Goal: Task Accomplishment & Management: Manage account settings

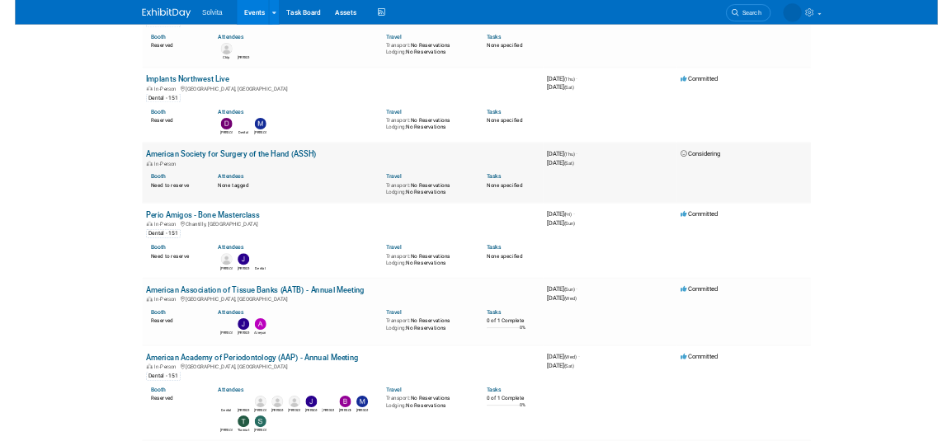
scroll to position [1979, 0]
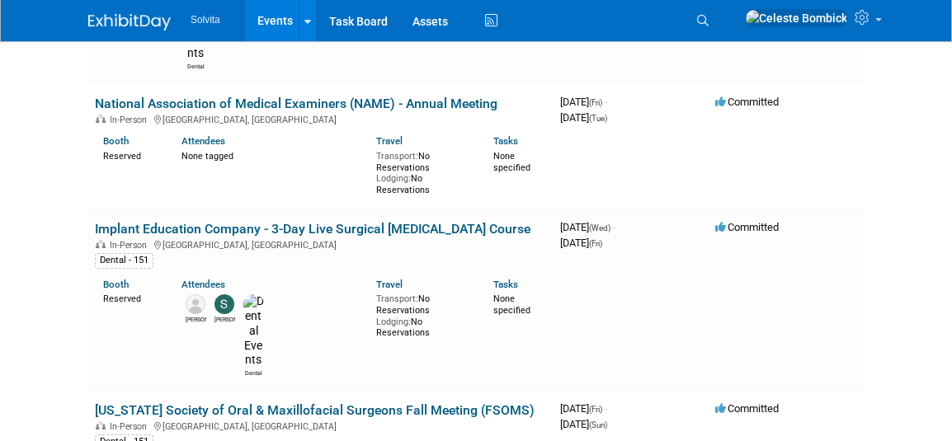
scroll to position [4206, 0]
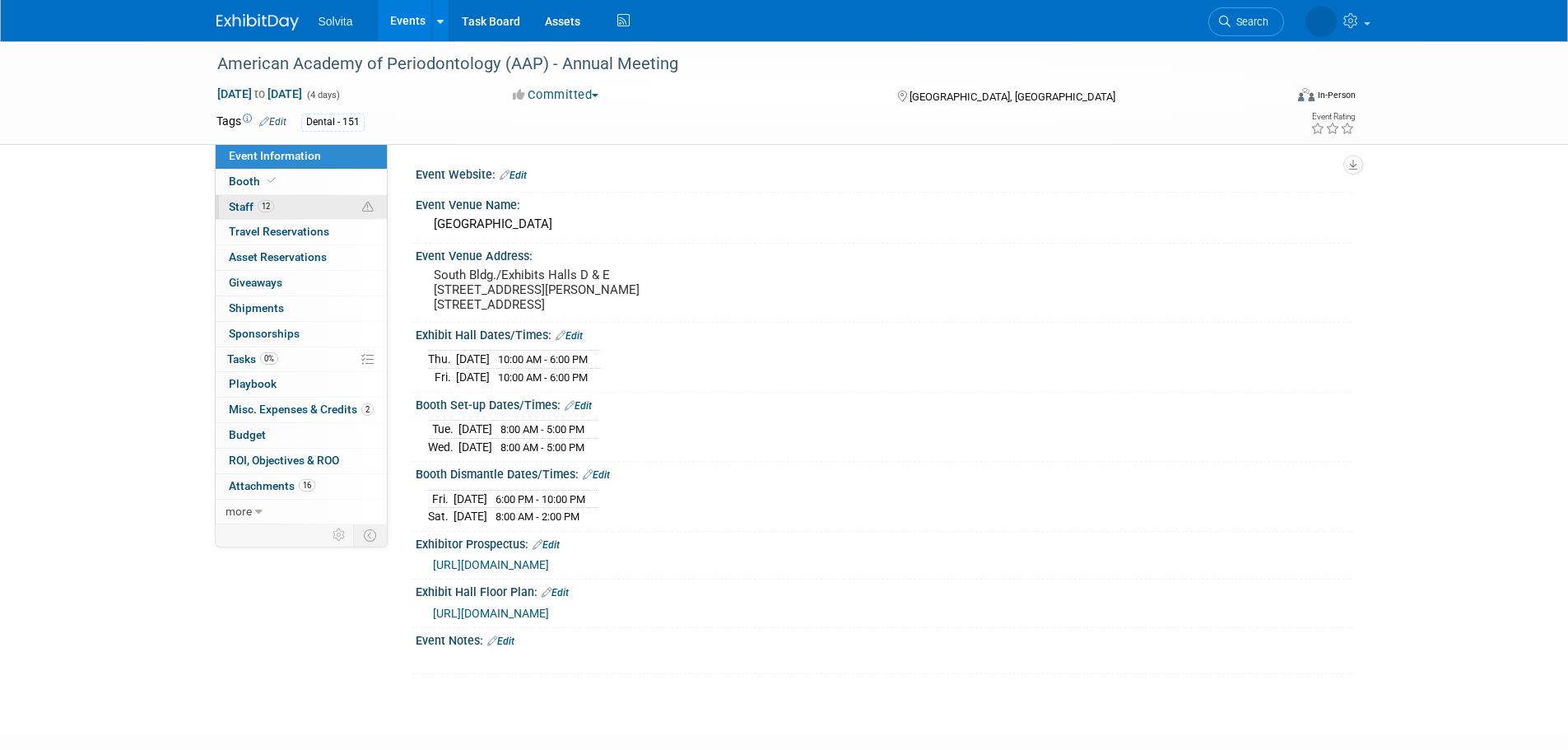
click at [244, 210] on span "Staff 12" at bounding box center [251, 206] width 45 height 13
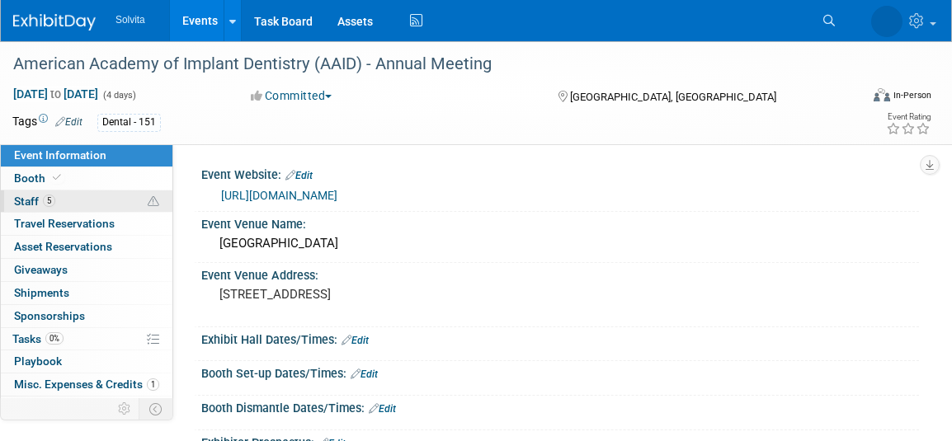
click at [51, 200] on span "5" at bounding box center [49, 201] width 12 height 12
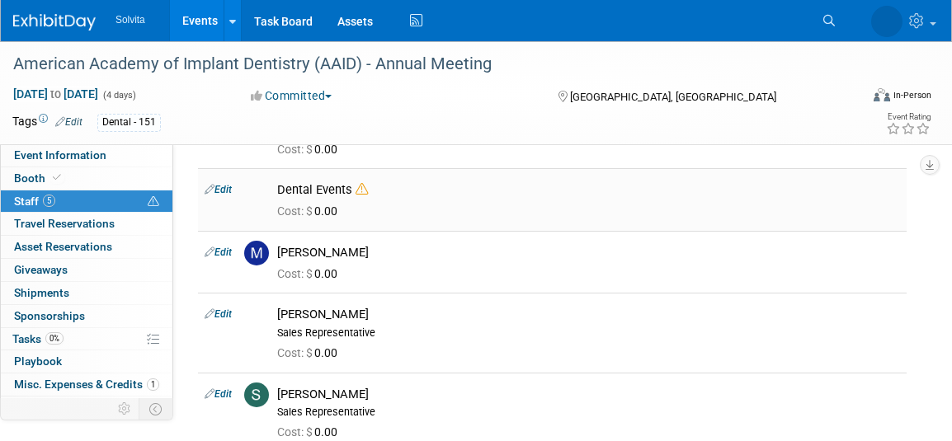
scroll to position [82, 0]
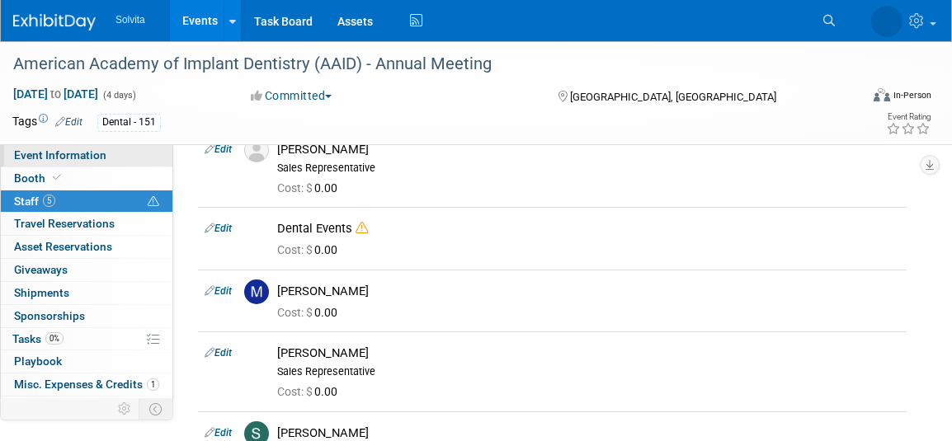
click at [90, 161] on span "Event Information" at bounding box center [60, 154] width 92 height 13
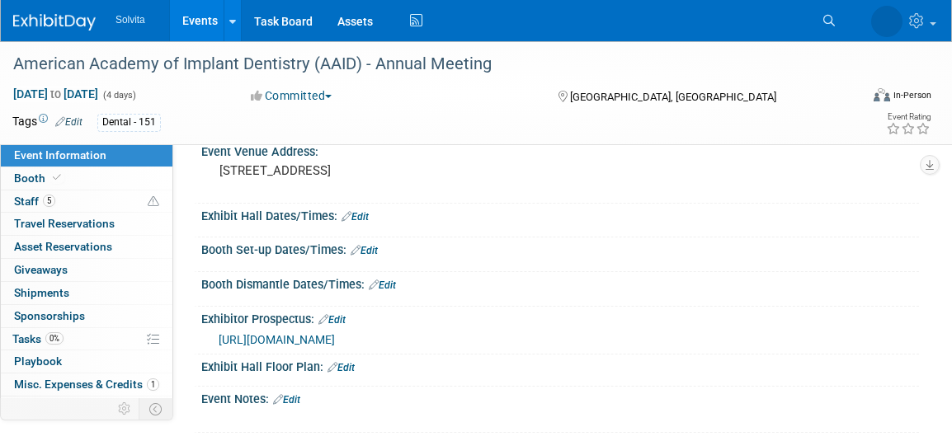
scroll to position [46, 0]
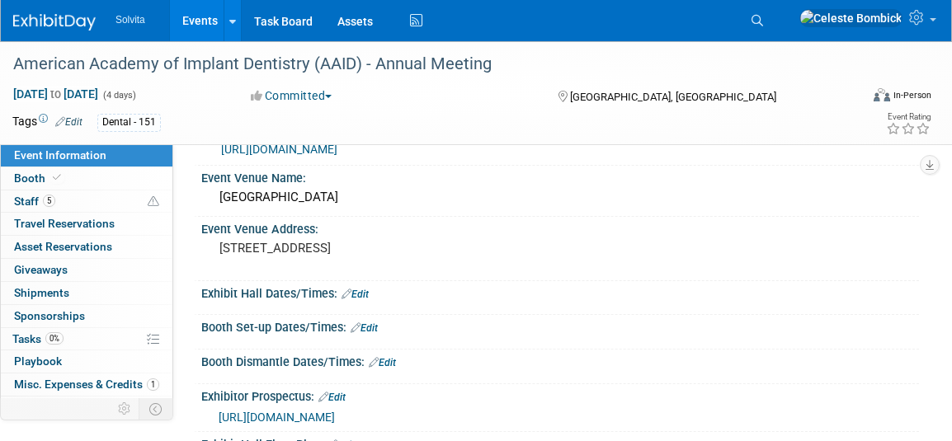
click at [335, 421] on span "https://assets-002.noviams.com/novi-file-uploads/aaid/25AC_Exhibitor_Prospectus…" at bounding box center [277, 417] width 116 height 13
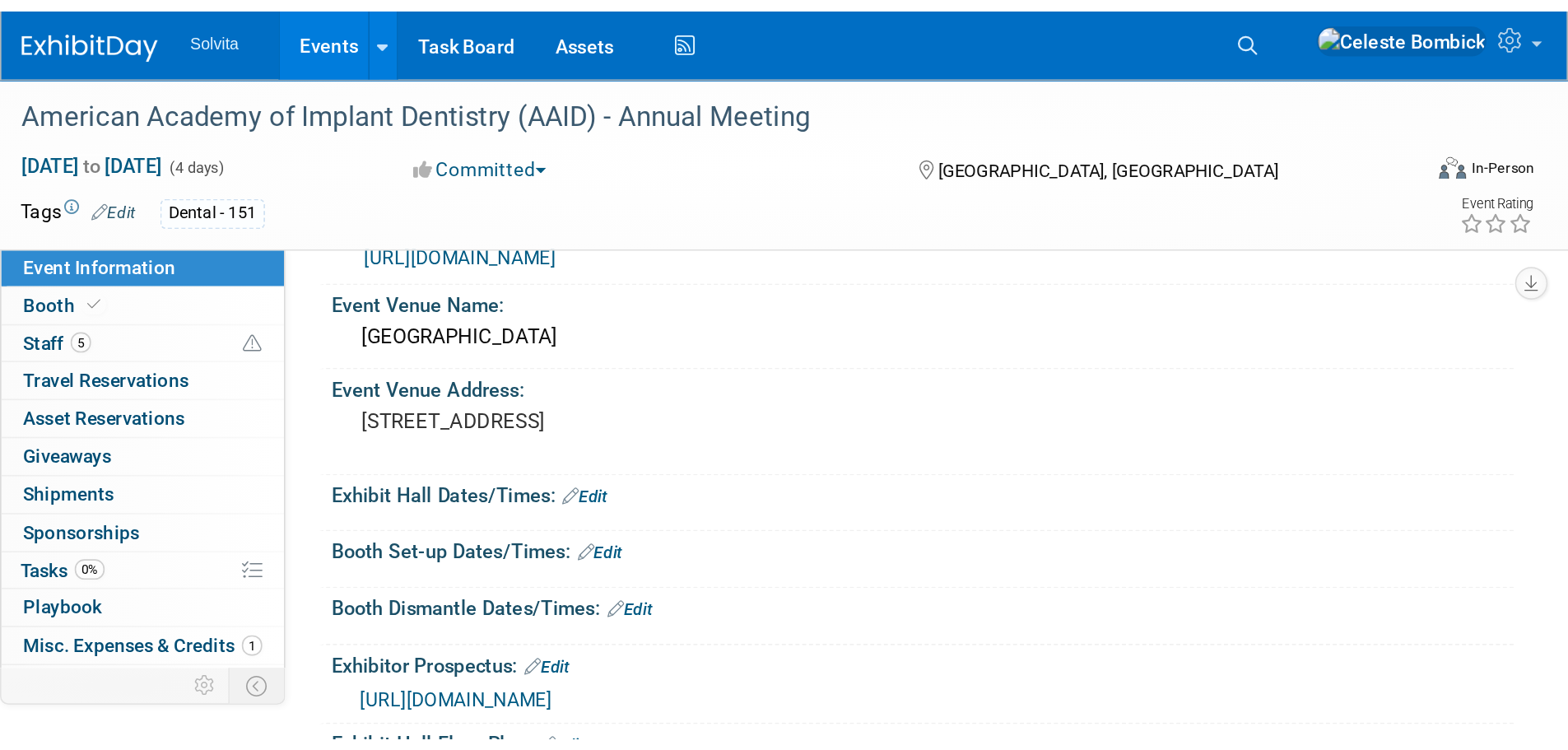
scroll to position [16, 0]
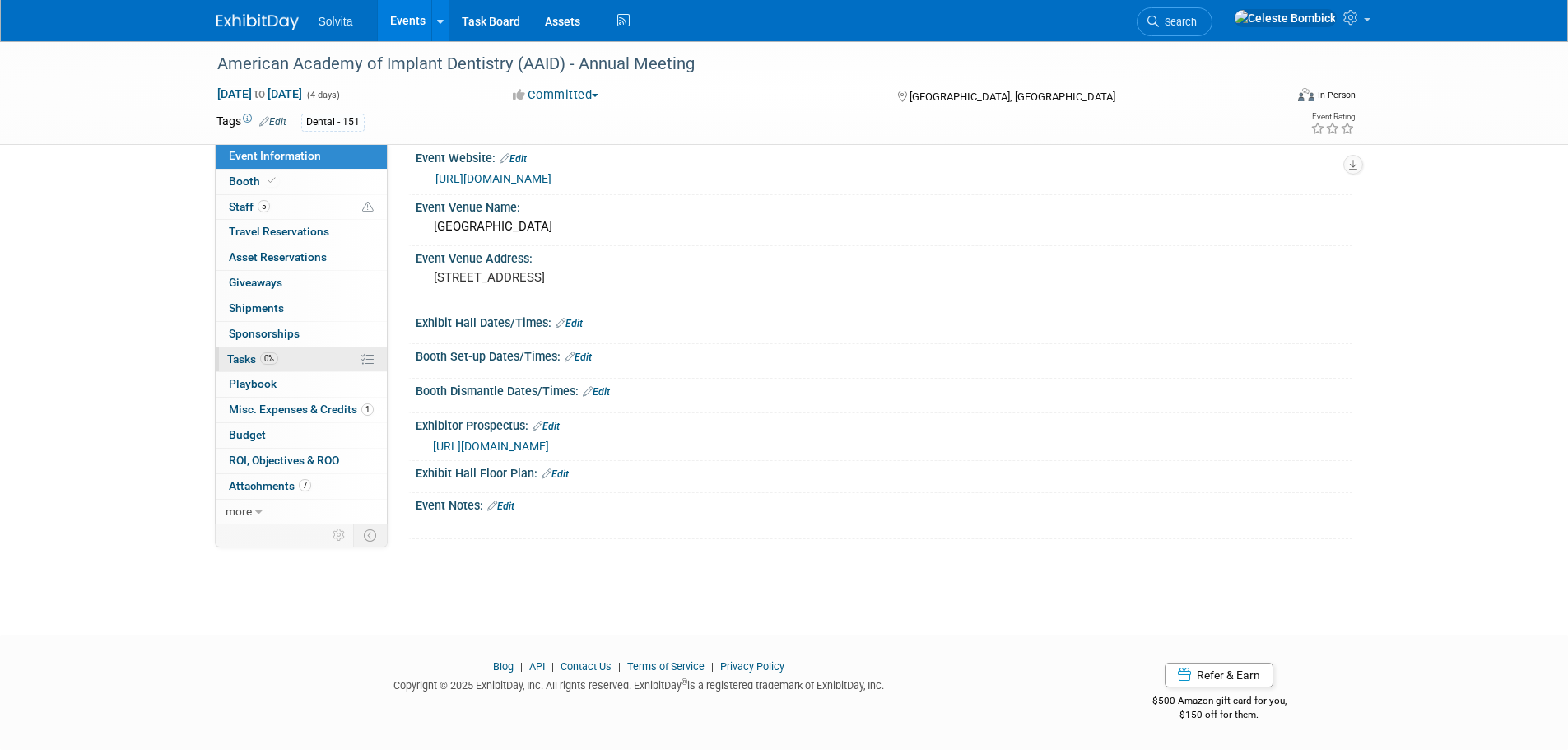
click at [252, 360] on span "Tasks 0%" at bounding box center [253, 359] width 51 height 13
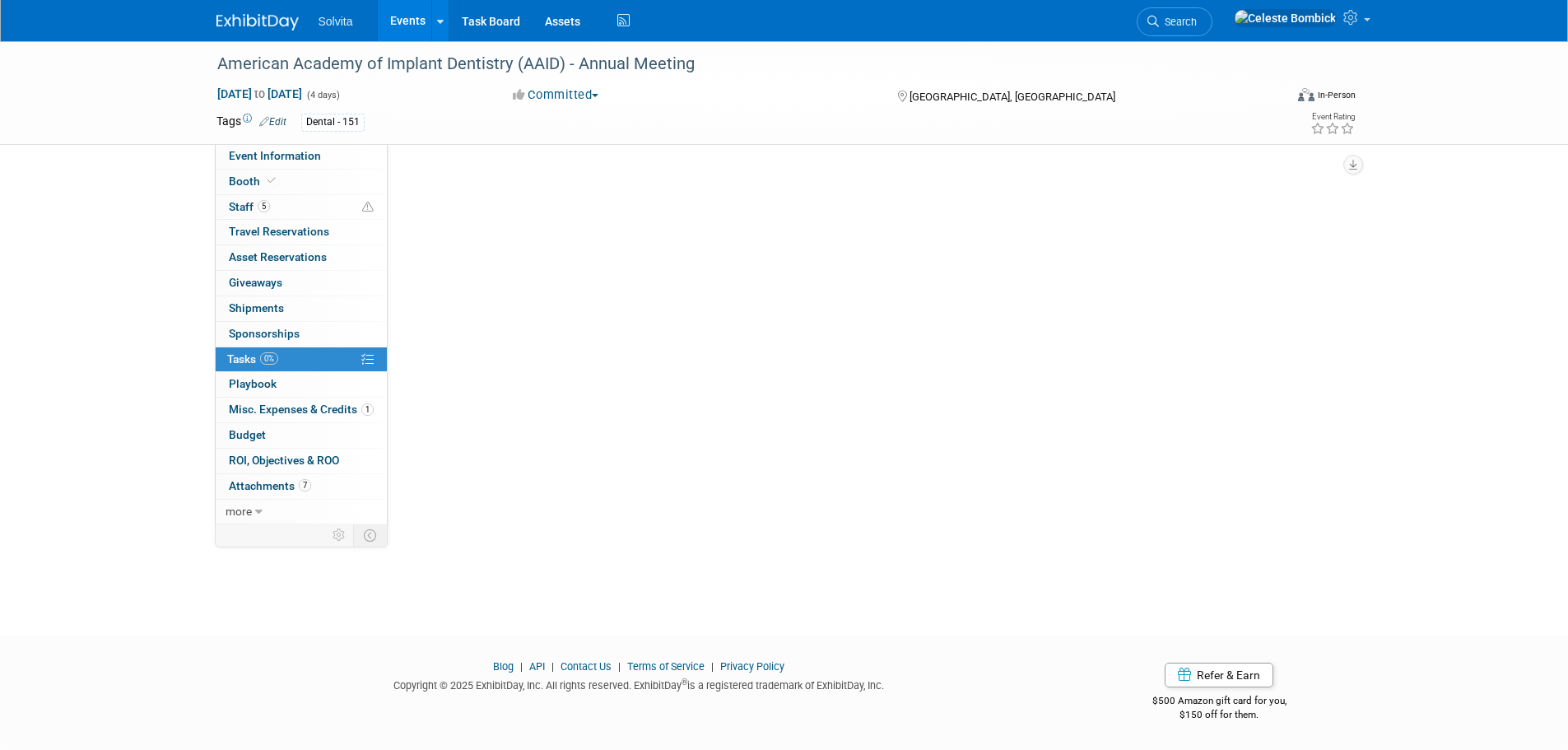
scroll to position [0, 0]
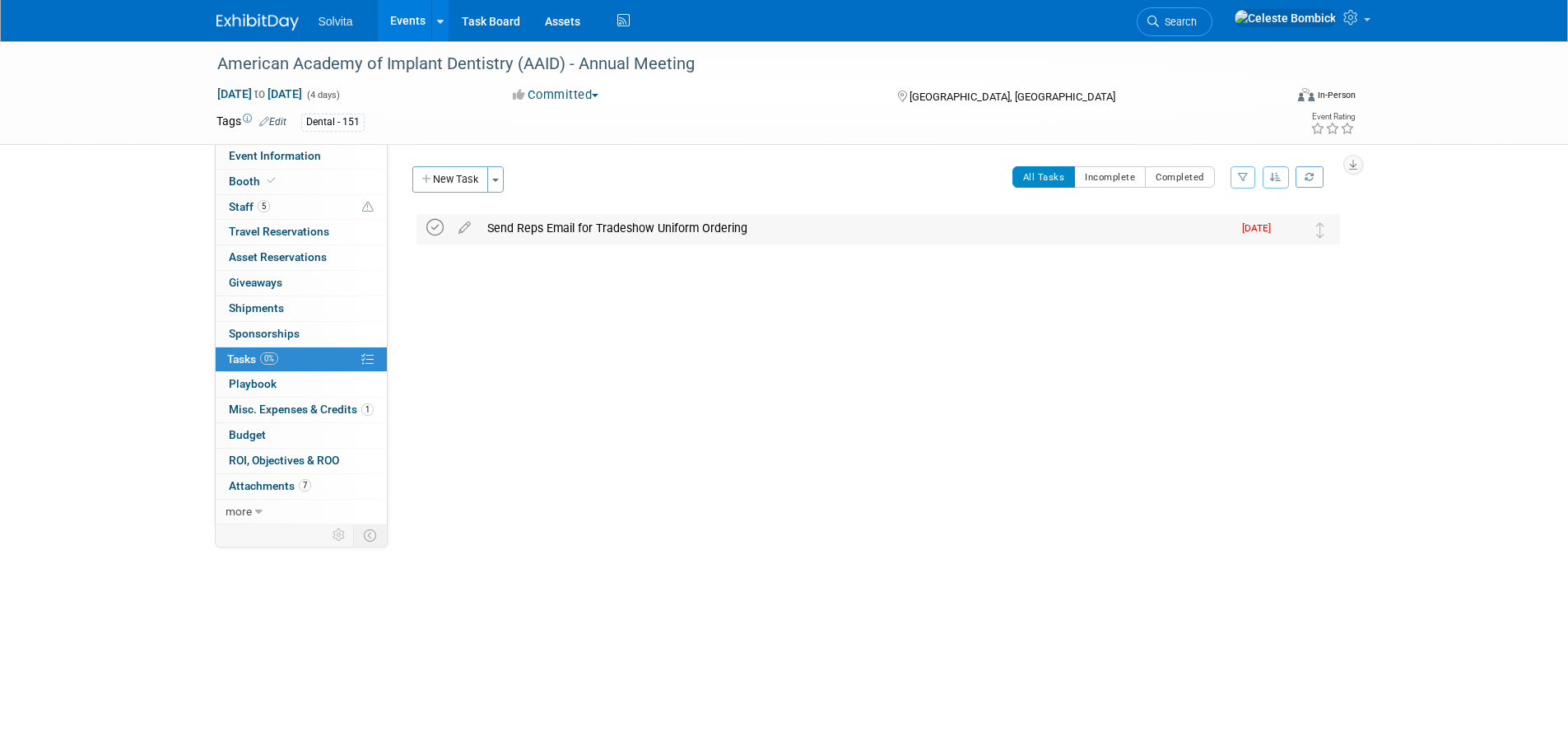
click at [440, 223] on icon at bounding box center [434, 227] width 17 height 17
click at [235, 20] on img at bounding box center [258, 22] width 82 height 16
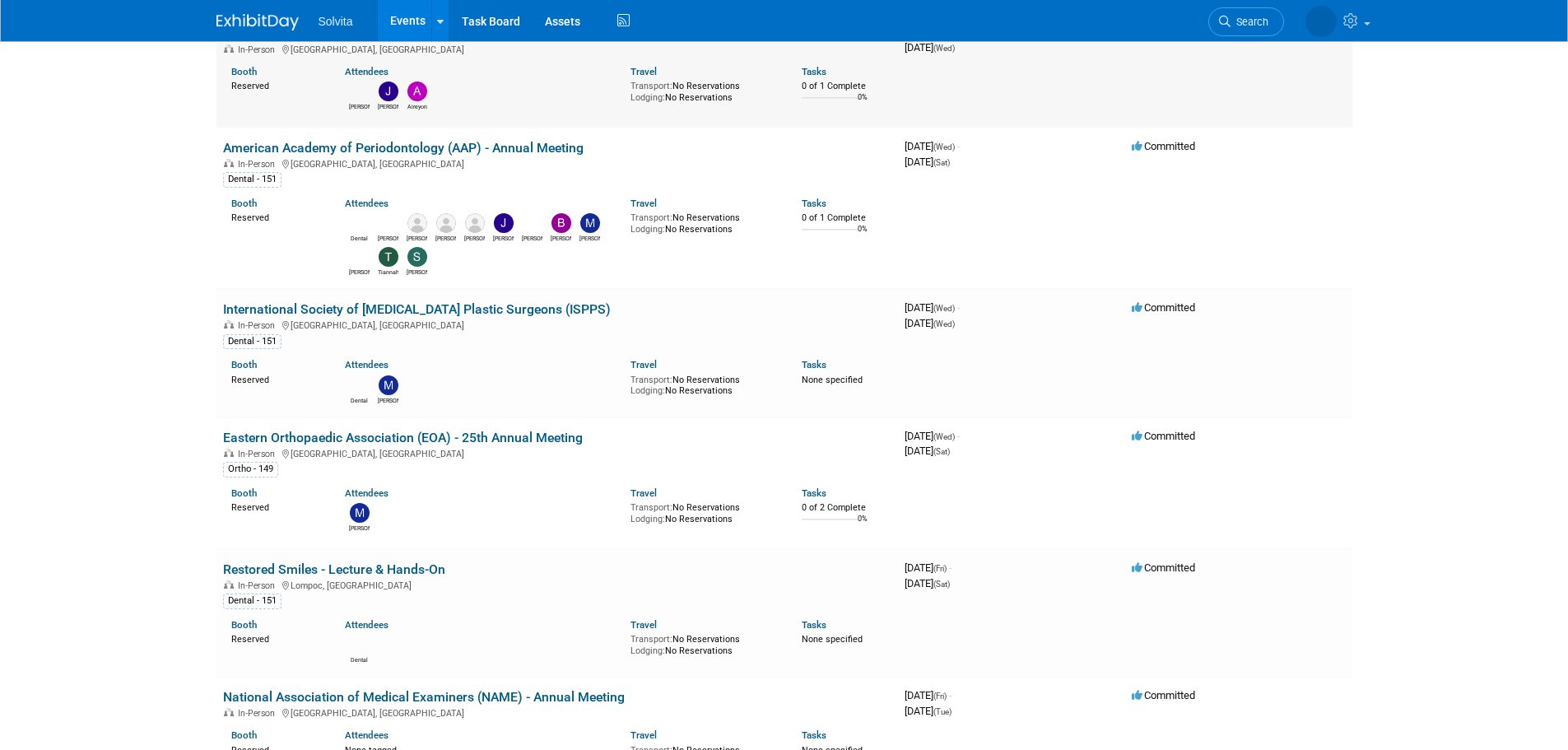
scroll to position [2471, 0]
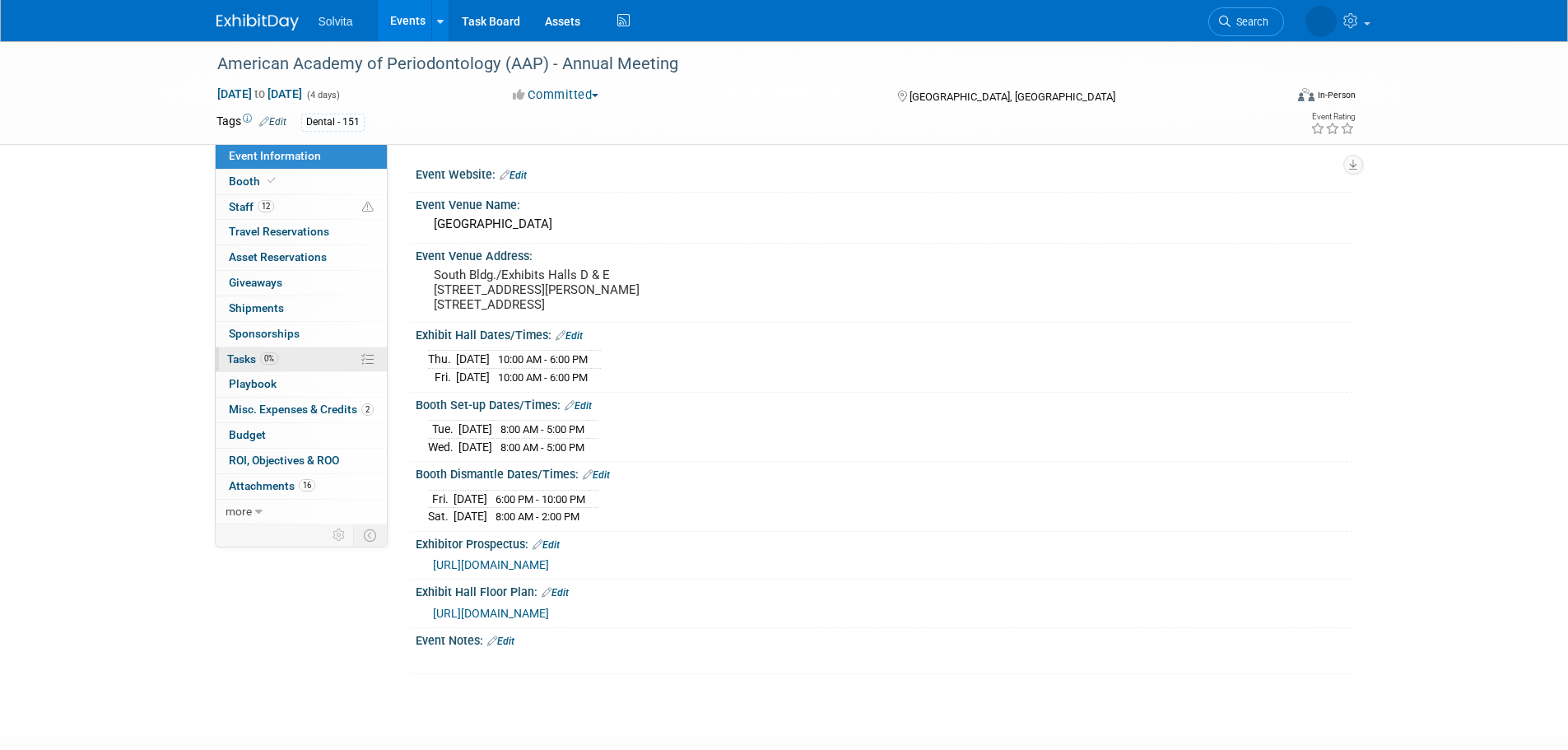
click at [243, 359] on span "Tasks 0%" at bounding box center [253, 359] width 51 height 13
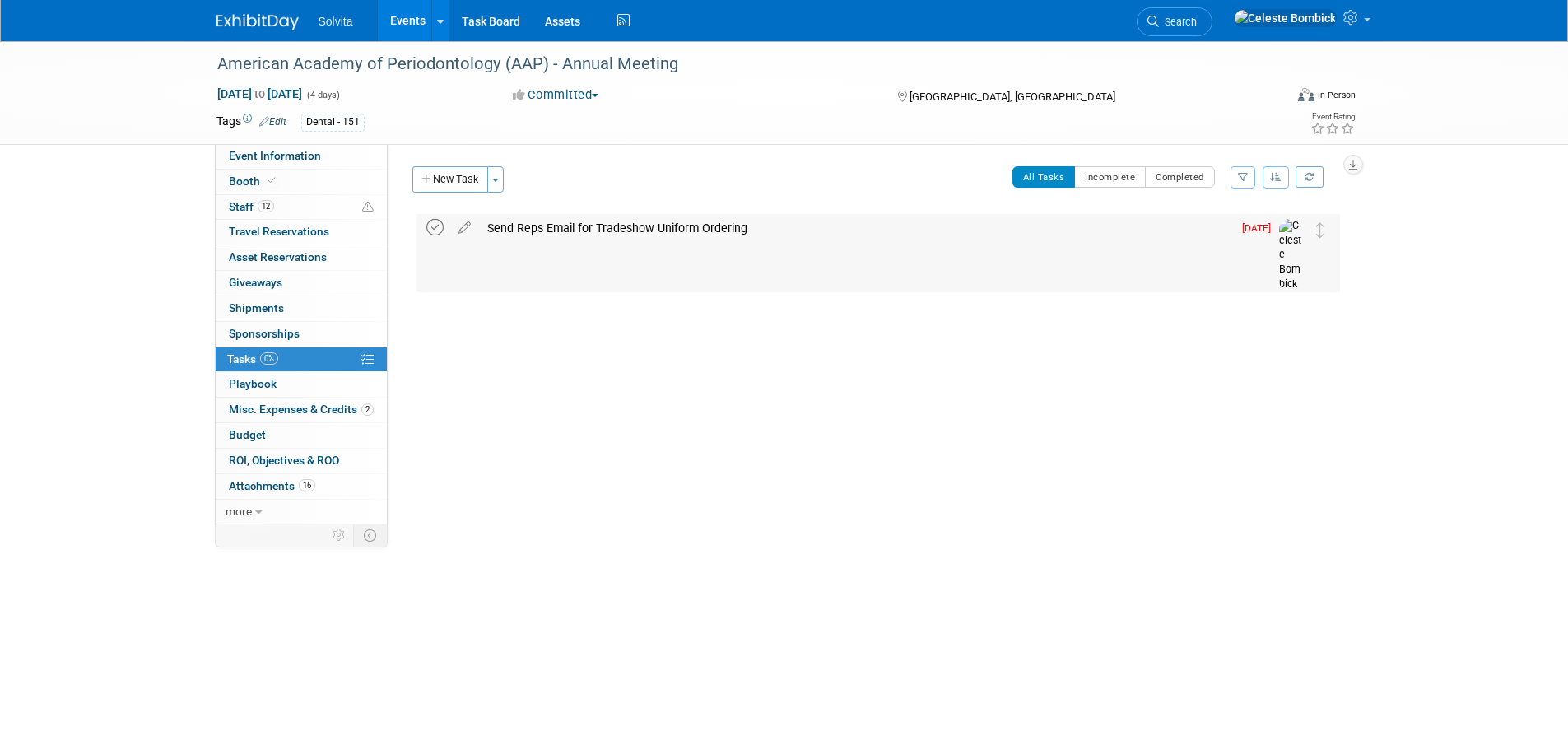
click at [436, 229] on icon at bounding box center [434, 227] width 17 height 17
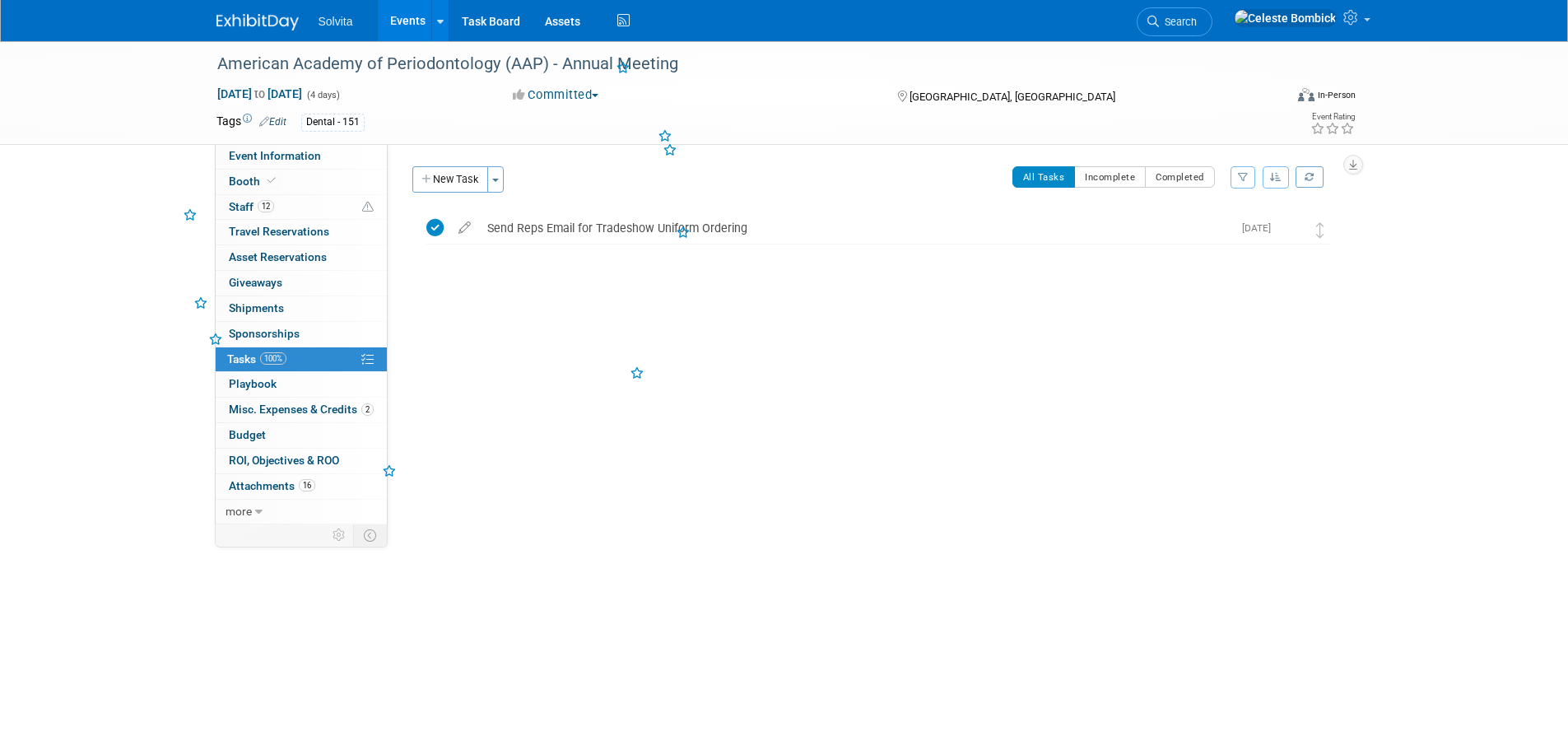
click at [559, 435] on div "Event Website: Edit Event Venue Name: Metro Toronto Convention Centre Event Ven…" at bounding box center [869, 334] width 965 height 380
click at [238, 22] on img at bounding box center [258, 22] width 82 height 16
